Goal: Task Accomplishment & Management: Manage account settings

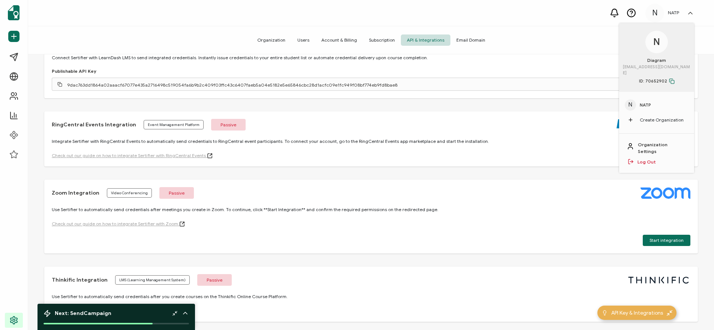
scroll to position [338, 0]
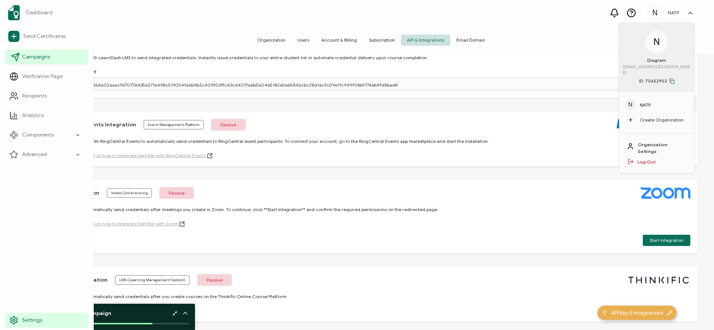
click at [31, 55] on span "Campaigns" at bounding box center [36, 57] width 28 height 8
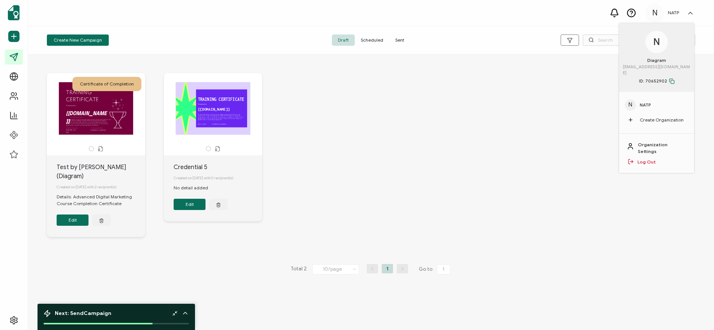
click at [75, 215] on button "Edit" at bounding box center [73, 220] width 32 height 11
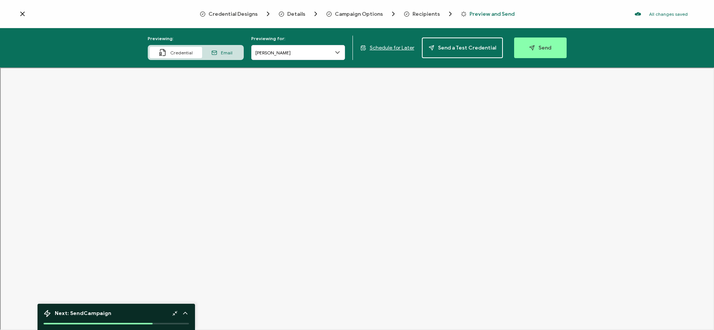
click at [294, 11] on span "Details" at bounding box center [296, 14] width 18 height 6
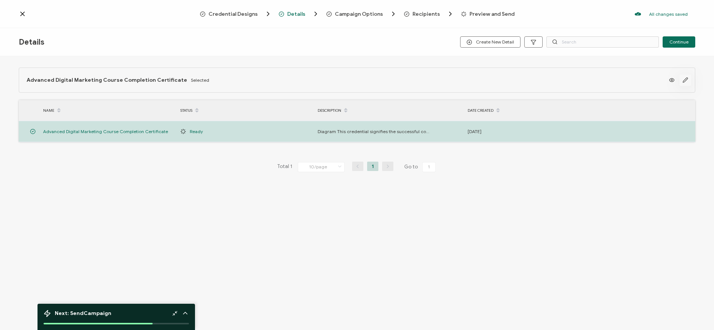
click at [686, 79] on icon "button" at bounding box center [686, 80] width 6 height 6
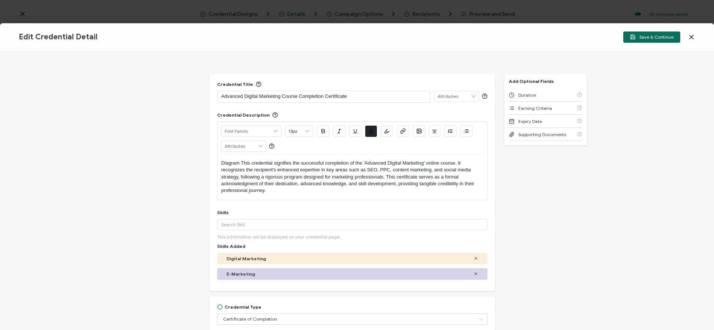
click at [691, 35] on icon at bounding box center [692, 37] width 8 height 8
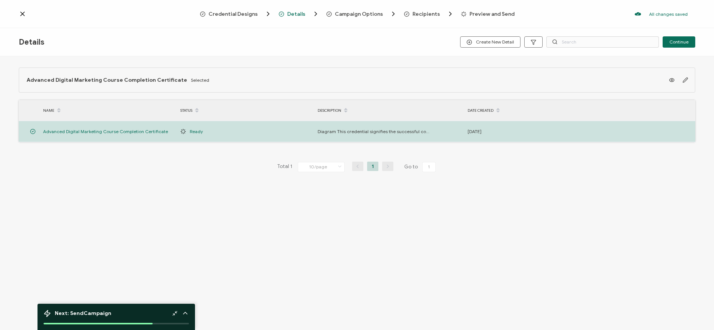
click at [355, 11] on span "Campaign Options" at bounding box center [359, 14] width 48 height 6
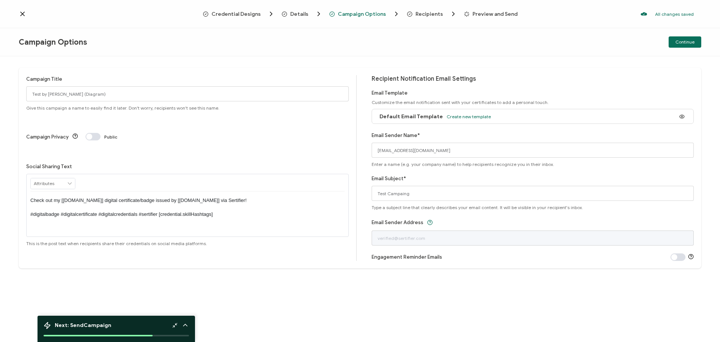
click at [475, 12] on span "Preview and Send" at bounding box center [495, 14] width 45 height 6
